Goal: Information Seeking & Learning: Check status

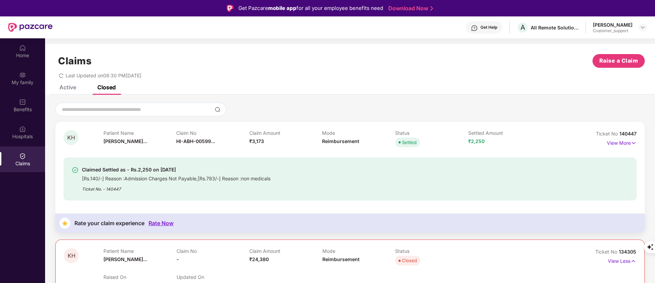
scroll to position [168, 0]
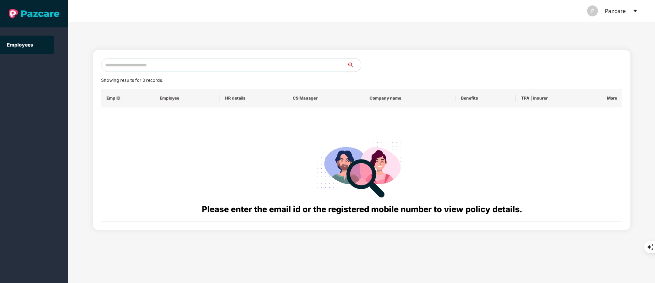
click at [138, 63] on input "text" at bounding box center [224, 65] width 246 height 14
paste input "**********"
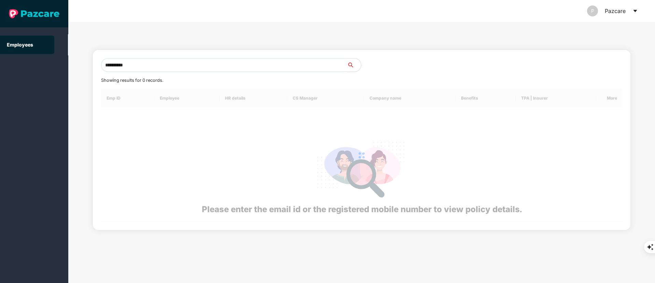
click at [138, 63] on input "**********" at bounding box center [224, 65] width 246 height 14
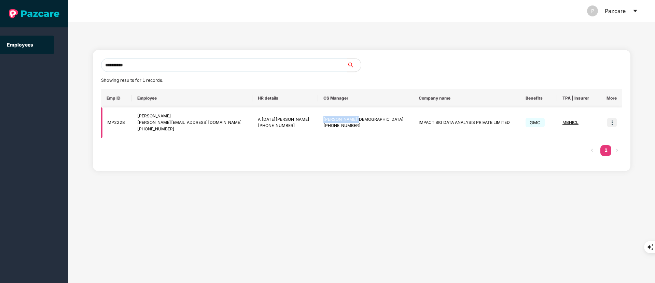
drag, startPoint x: 306, startPoint y: 118, endPoint x: 345, endPoint y: 120, distance: 39.0
click at [345, 120] on td "Arfat Mohammed +917093018872" at bounding box center [365, 122] width 95 height 31
copy div "Arfat Mohammed"
drag, startPoint x: 137, startPoint y: 116, endPoint x: 183, endPoint y: 131, distance: 48.5
click at [183, 131] on tr "IMP2228 Gururaj Suresh Patil gururaj.patil@impactanalytics.co +919148092291 A N…" at bounding box center [362, 122] width 522 height 31
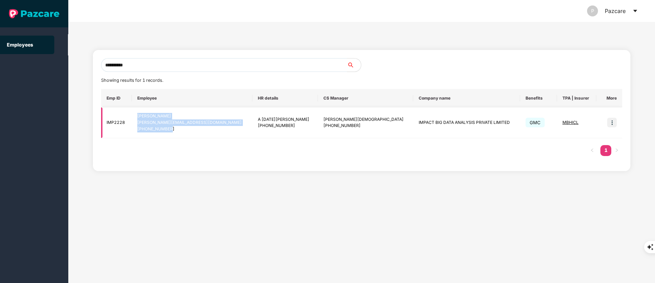
copy tr "Gururaj Suresh Patil gururaj.patil@impactanalytics.co +919148092291"
click at [189, 137] on td "Gururaj Suresh Patil gururaj.patil@impactanalytics.co +919148092291" at bounding box center [192, 122] width 121 height 31
drag, startPoint x: 145, startPoint y: 112, endPoint x: 195, endPoint y: 132, distance: 54.3
click at [195, 132] on td "Gururaj Suresh Patil gururaj.patil@impactanalytics.co +919148092291" at bounding box center [192, 122] width 121 height 31
copy div "Gururaj Suresh Patil gururaj.patil@impactanalytics.co +919148092291"
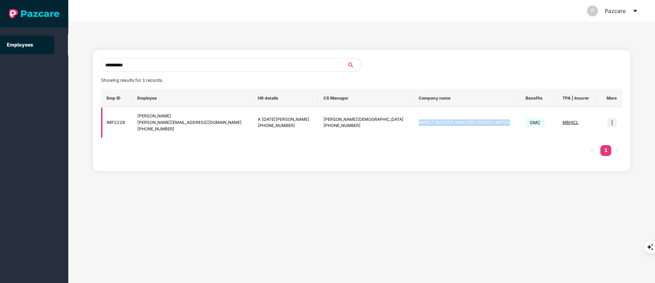
drag, startPoint x: 367, startPoint y: 123, endPoint x: 492, endPoint y: 124, distance: 124.7
click at [492, 124] on td "IMPACT BIG DATA ANALYSIS PRIVATE LIMITED" at bounding box center [466, 122] width 107 height 31
copy td "IMPACT BIG DATA ANALYSIS PRIVATE LIMITED"
click at [130, 65] on input "**********" at bounding box center [224, 65] width 246 height 14
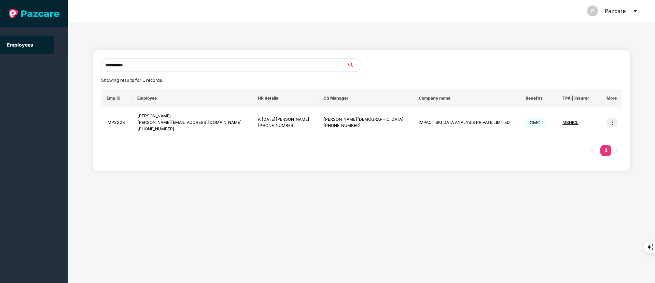
click at [130, 65] on input "**********" at bounding box center [224, 65] width 246 height 14
paste input "**********"
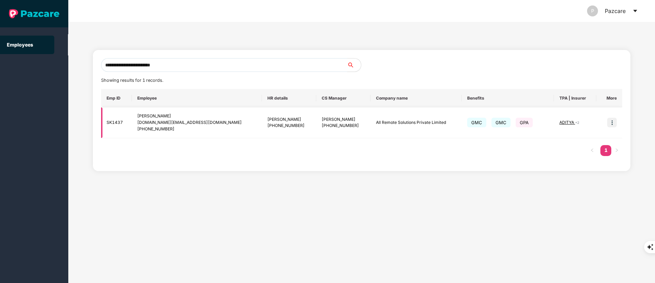
type input "**********"
click at [612, 125] on img at bounding box center [612, 123] width 10 height 10
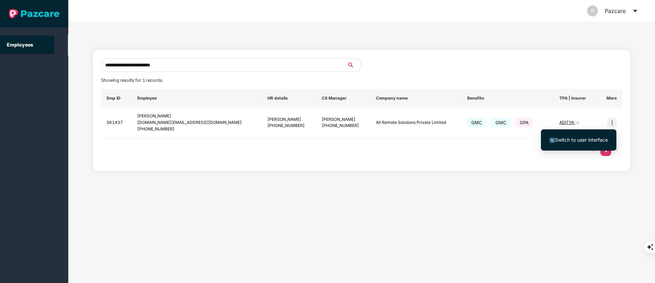
click at [565, 144] on li "Switch to user interface" at bounding box center [578, 140] width 75 height 14
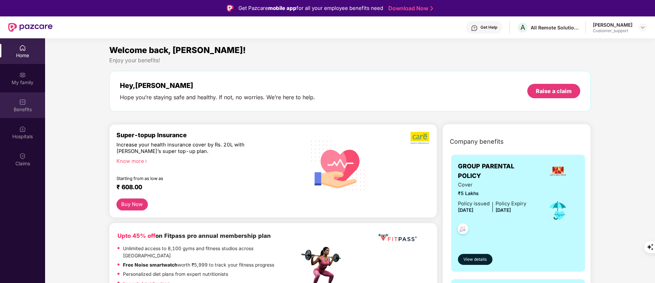
click at [24, 106] on div "Benefits" at bounding box center [22, 109] width 45 height 7
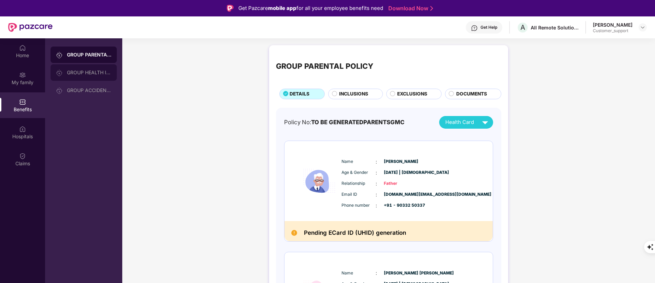
click at [95, 66] on div "GROUP HEALTH INSURANCE" at bounding box center [84, 72] width 66 height 16
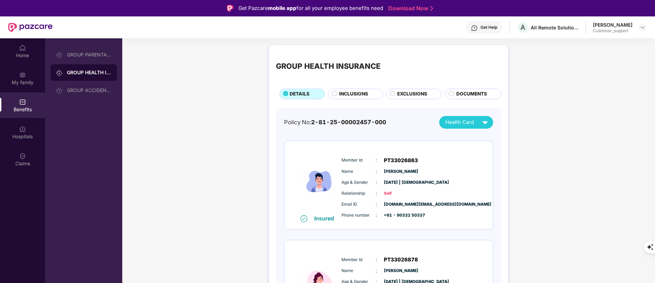
scroll to position [50, 0]
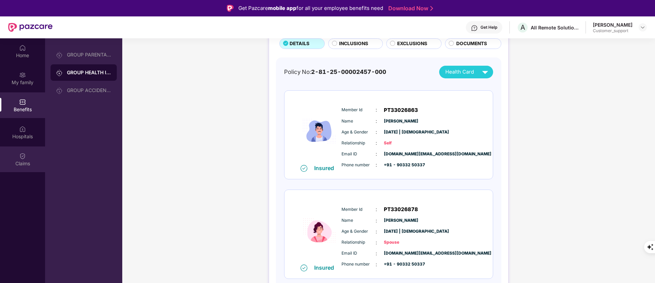
click at [23, 156] on img at bounding box center [22, 155] width 7 height 7
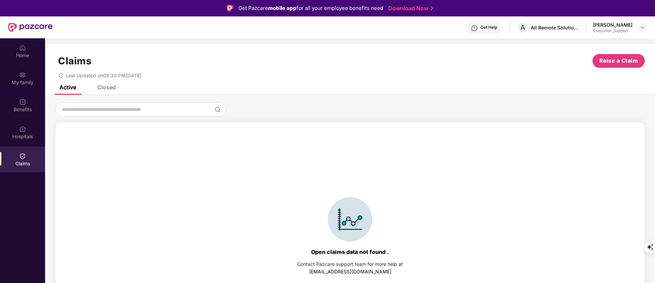
click at [110, 90] on div "Closed" at bounding box center [106, 87] width 18 height 7
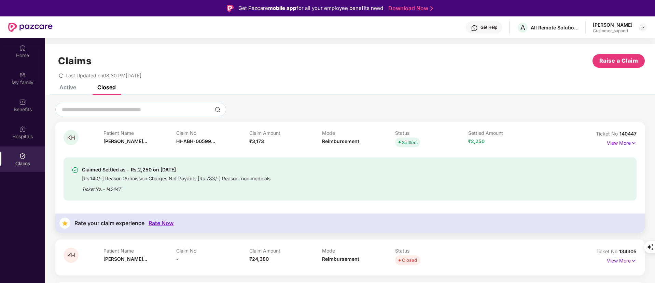
scroll to position [46, 0]
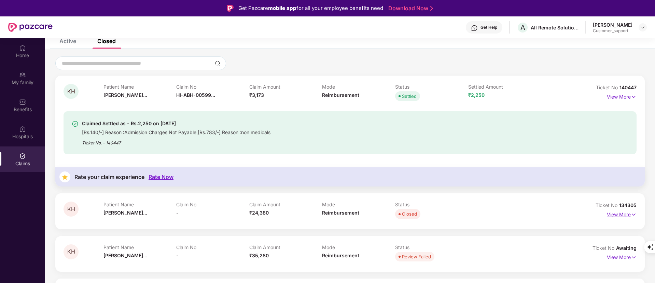
click at [610, 212] on p "View More" at bounding box center [622, 213] width 30 height 9
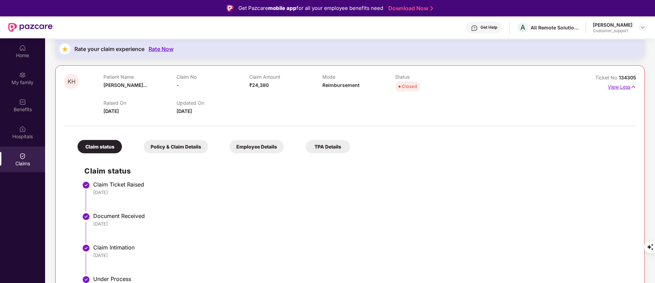
scroll to position [174, 0]
click at [628, 78] on span "134305" at bounding box center [627, 77] width 17 height 6
copy div "No 134305"
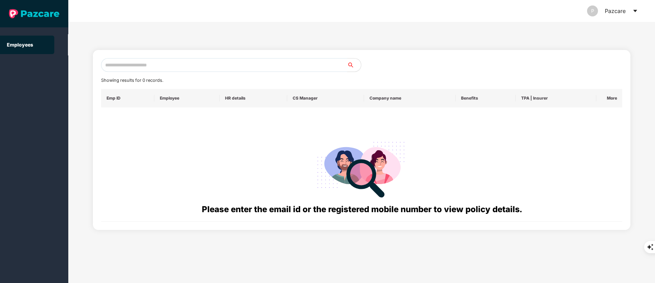
click at [144, 63] on input "text" at bounding box center [224, 65] width 246 height 14
paste input "**********"
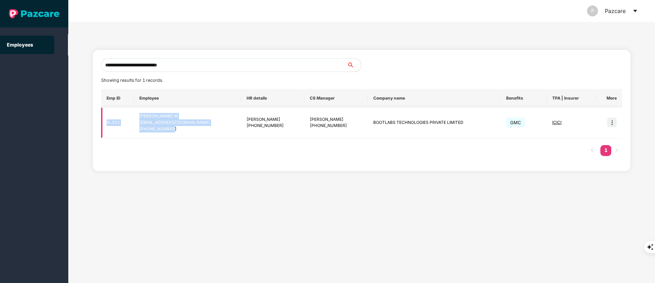
drag, startPoint x: 105, startPoint y: 124, endPoint x: 221, endPoint y: 129, distance: 116.2
click at [221, 129] on tr "BL252 Harish Balaji M harish.balaji@bootlabstech.com +919677013142 Gayathiri El…" at bounding box center [362, 122] width 522 height 31
copy tr "BL252 Harish Balaji M harish.balaji@bootlabstech.com +919677013142"
click at [137, 65] on input "**********" at bounding box center [224, 65] width 246 height 14
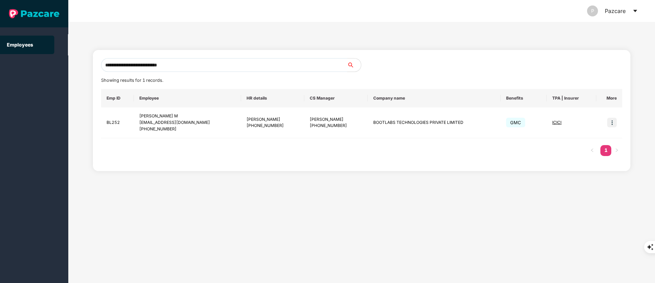
click at [137, 65] on input "**********" at bounding box center [224, 65] width 246 height 14
paste input "text"
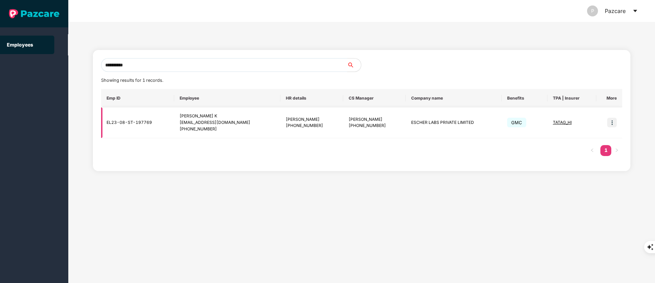
type input "**********"
click at [613, 120] on img at bounding box center [612, 123] width 10 height 10
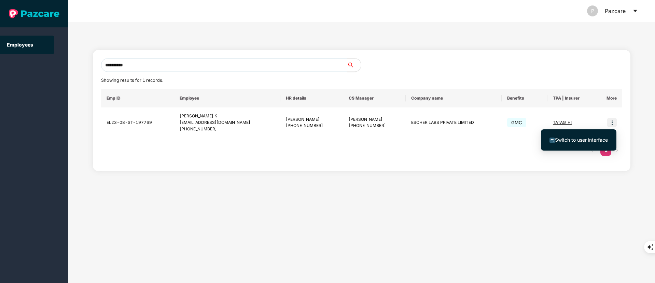
click at [560, 136] on span "Switch to user interface" at bounding box center [579, 140] width 58 height 8
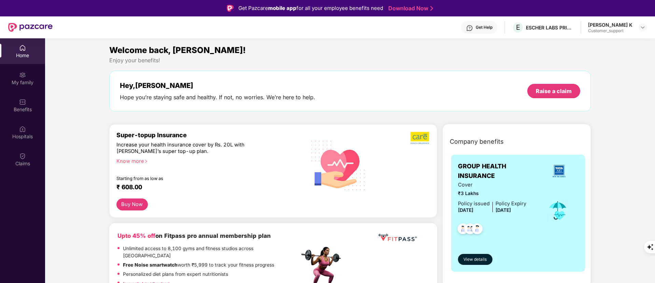
click at [16, 154] on div "Claims" at bounding box center [22, 159] width 45 height 26
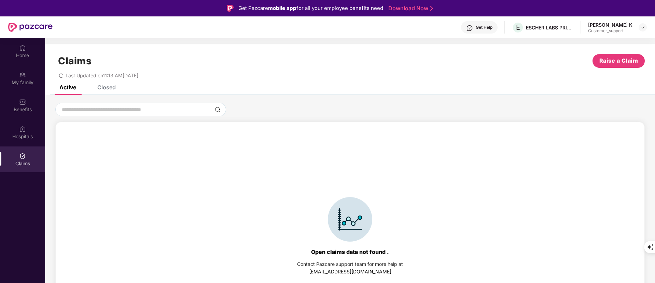
click at [109, 88] on div "Closed" at bounding box center [106, 87] width 18 height 7
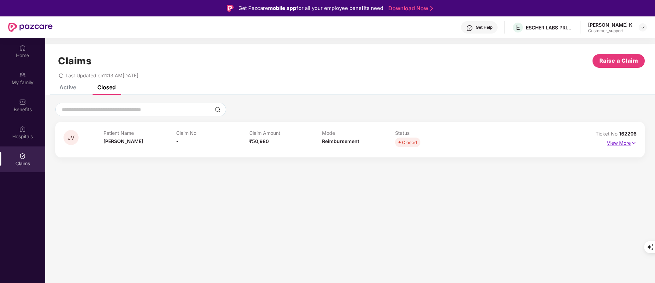
click at [617, 140] on p "View More" at bounding box center [622, 141] width 30 height 9
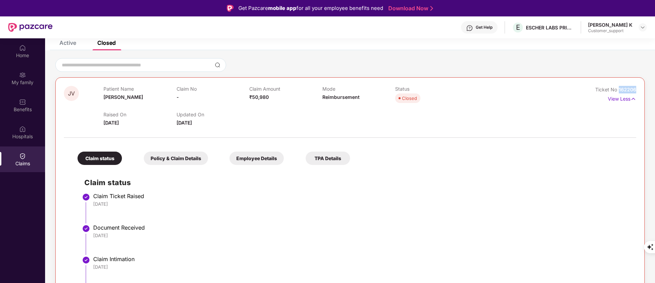
drag, startPoint x: 634, startPoint y: 88, endPoint x: 618, endPoint y: 88, distance: 16.8
click at [618, 88] on div "Ticket No 162206" at bounding box center [615, 90] width 41 height 8
copy span "162206"
click at [472, 100] on div "Patient Name J Vinothini Claim No - Claim Amount ₹50,980 Mode Reimbursement Sta…" at bounding box center [322, 95] width 437 height 19
drag, startPoint x: 637, startPoint y: 89, endPoint x: 619, endPoint y: 92, distance: 19.0
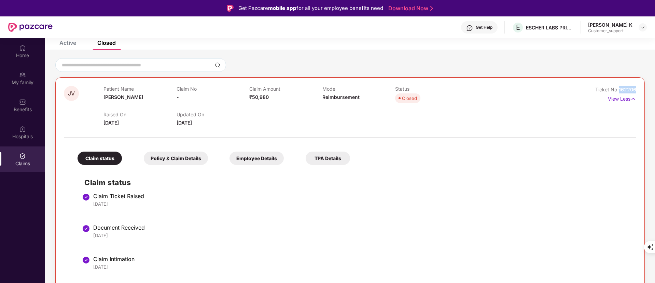
click at [619, 92] on div "JV Patient Name J Vinothini Claim No - Claim Amount ₹50,980 Mode Reimbursement …" at bounding box center [350, 195] width 590 height 237
copy span "162206"
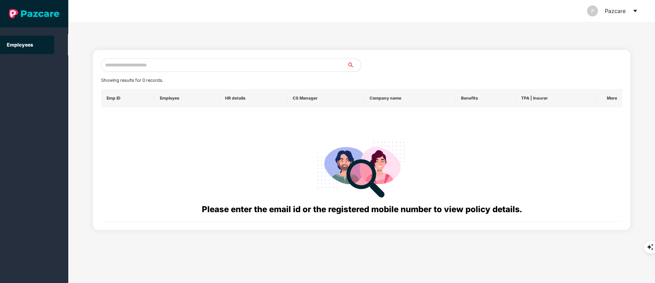
click at [125, 60] on input "text" at bounding box center [224, 65] width 246 height 14
paste input "**********"
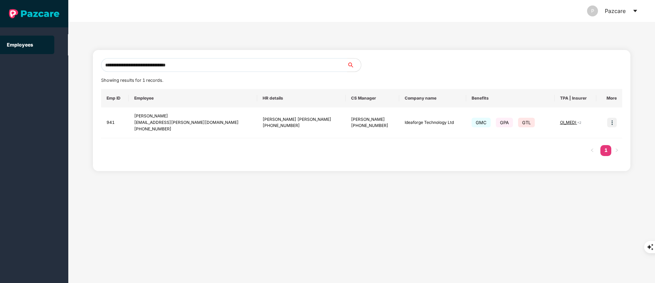
type input "**********"
drag, startPoint x: 136, startPoint y: 113, endPoint x: 177, endPoint y: 130, distance: 44.5
click at [177, 130] on td "Krushnarth Kawale krushnarth.kawale@ideaforgetech.com +917066672869" at bounding box center [193, 122] width 128 height 31
copy div "Krushnarth Kawale krushnarth.kawale@ideaforgetech.com +917066672869"
drag, startPoint x: 311, startPoint y: 119, endPoint x: 346, endPoint y: 131, distance: 36.9
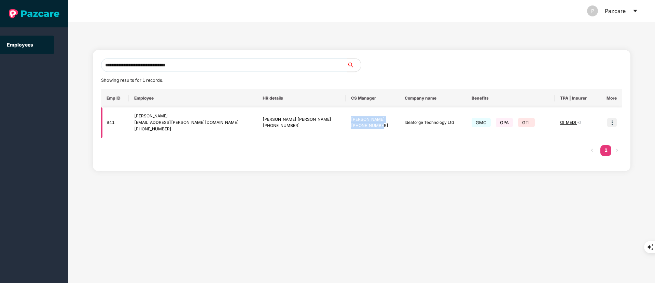
click at [346, 131] on td "Priyanka Avinash Tate +918956377241" at bounding box center [373, 122] width 54 height 31
drag, startPoint x: 378, startPoint y: 124, endPoint x: 432, endPoint y: 127, distance: 54.1
click at [432, 127] on td "Ideaforge Technology Ltd" at bounding box center [432, 122] width 67 height 31
copy td "Ideaforge Technology Ltd"
